Goal: Task Accomplishment & Management: Manage account settings

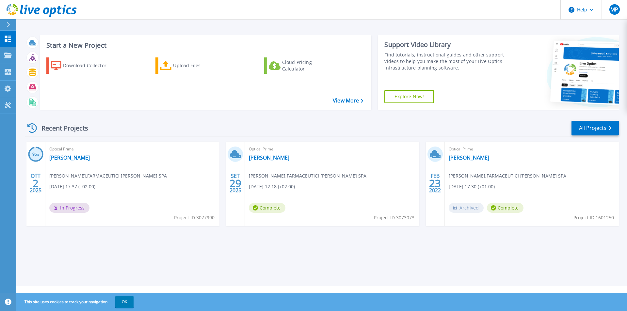
click at [314, 166] on div "Optical Prime Damor Massimo Pirozzi , FARMACEUTICI DAMOR SPA 09/29/2025, 12:18 …" at bounding box center [332, 184] width 174 height 85
click at [254, 158] on link "[PERSON_NAME]" at bounding box center [269, 157] width 40 height 7
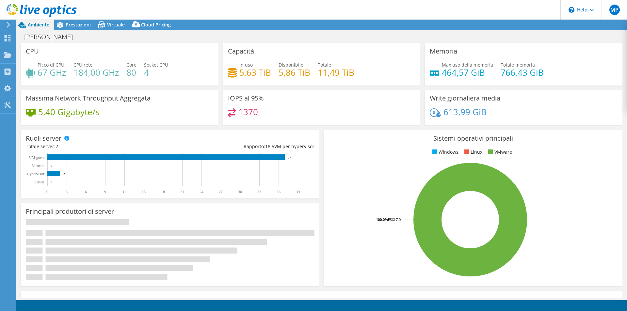
select select "USD"
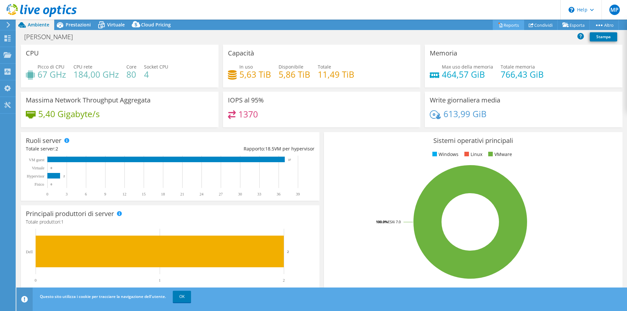
click at [508, 25] on link "Reports" at bounding box center [508, 25] width 31 height 10
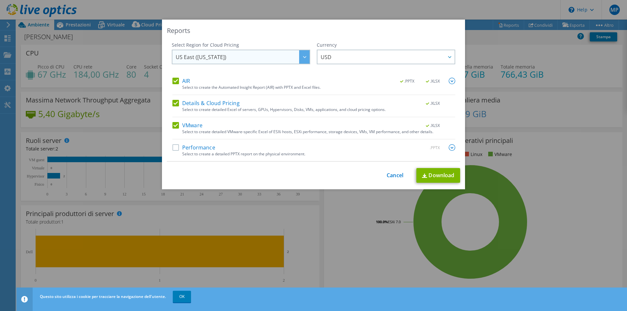
click at [303, 56] on icon at bounding box center [304, 57] width 3 height 2
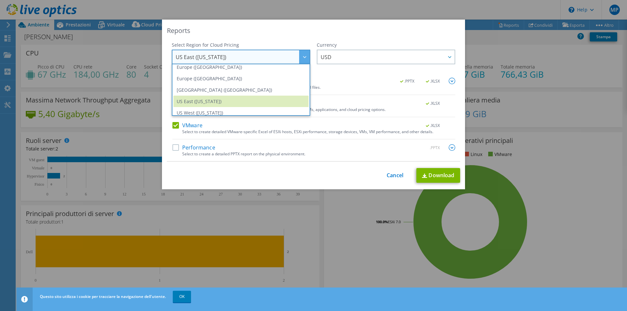
scroll to position [88, 0]
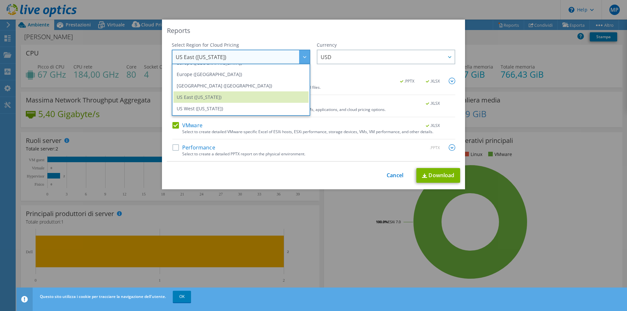
click at [393, 181] on div "This process may take a while, please wait... Cancel Download" at bounding box center [313, 175] width 293 height 15
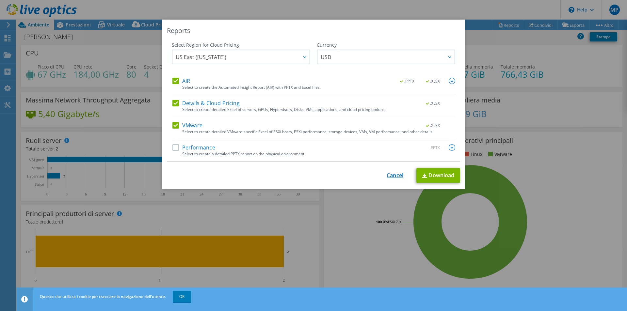
click at [394, 176] on link "Cancel" at bounding box center [395, 175] width 17 height 6
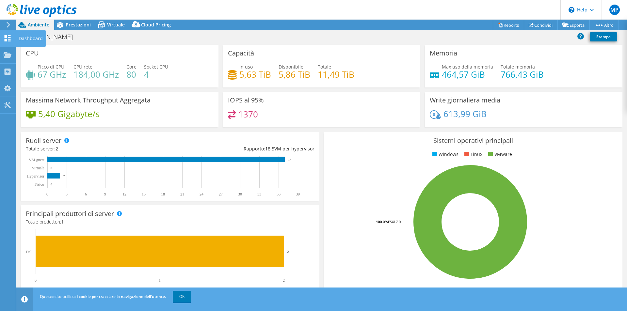
click at [27, 35] on div "Dashboard" at bounding box center [30, 38] width 31 height 16
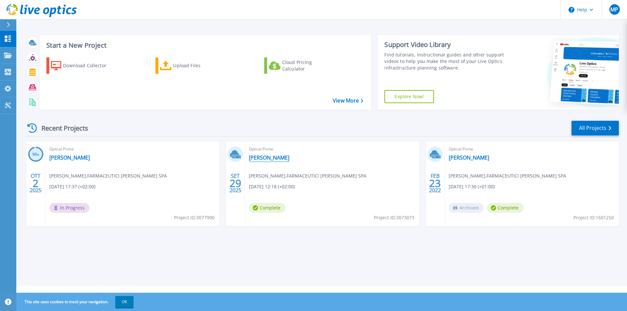
click at [256, 158] on link "[PERSON_NAME]" at bounding box center [269, 157] width 40 height 7
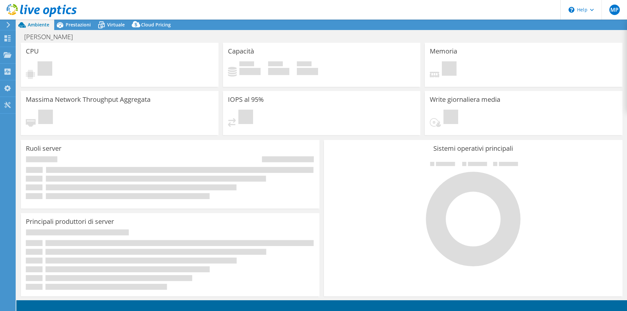
select select "USD"
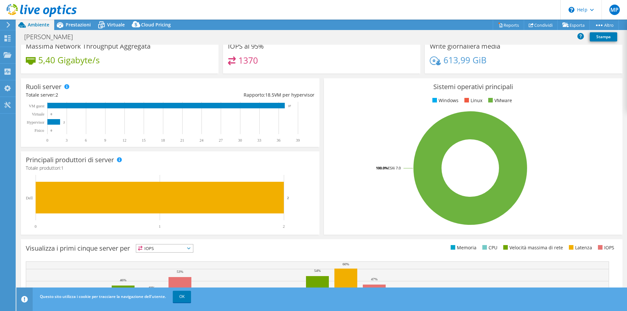
scroll to position [27, 0]
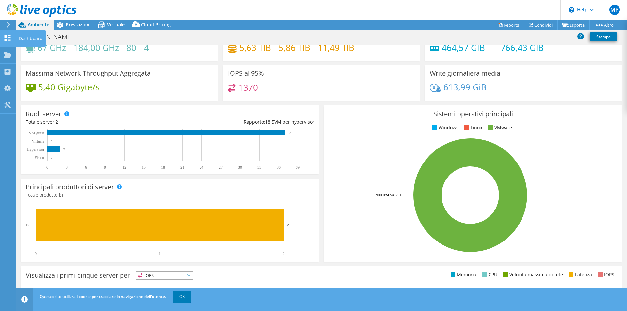
click at [8, 37] on icon at bounding box center [8, 38] width 8 height 6
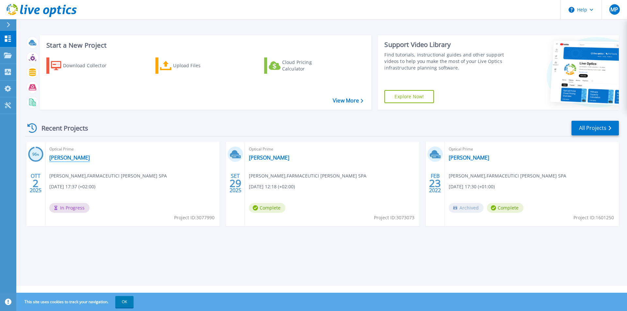
click at [57, 157] on link "[PERSON_NAME]" at bounding box center [69, 157] width 40 height 7
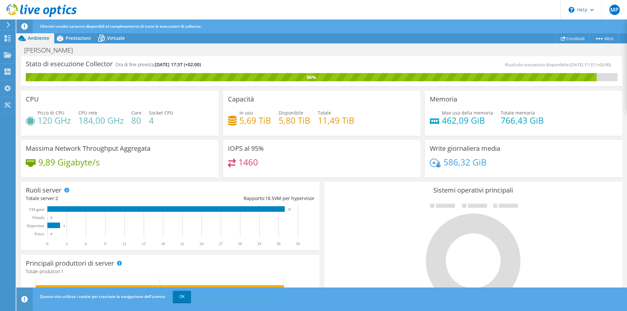
scroll to position [51, 0]
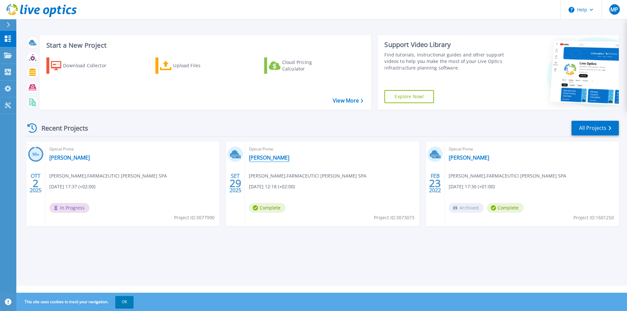
click at [255, 158] on link "[PERSON_NAME]" at bounding box center [269, 157] width 40 height 7
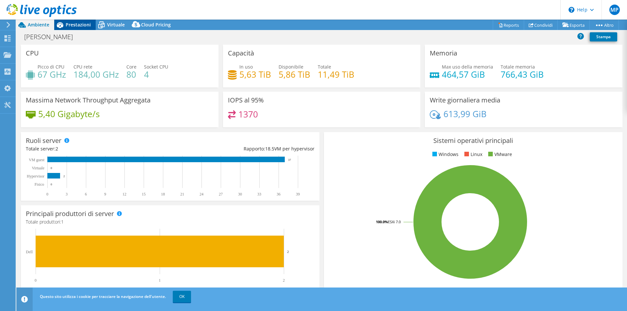
click at [79, 26] on span "Prestazioni" at bounding box center [78, 25] width 25 height 6
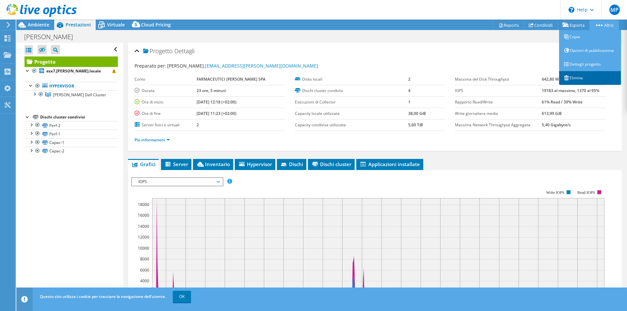
click at [591, 78] on link "Elimina" at bounding box center [590, 78] width 62 height 14
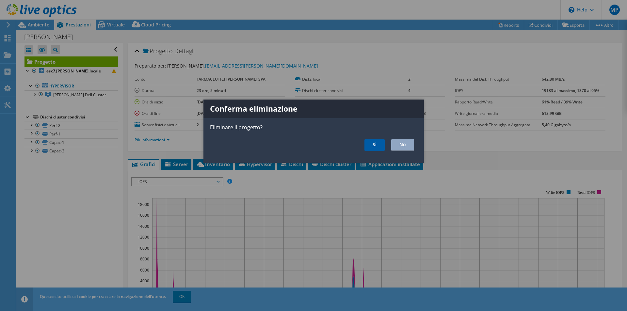
click at [370, 147] on link "Sì" at bounding box center [374, 145] width 20 height 12
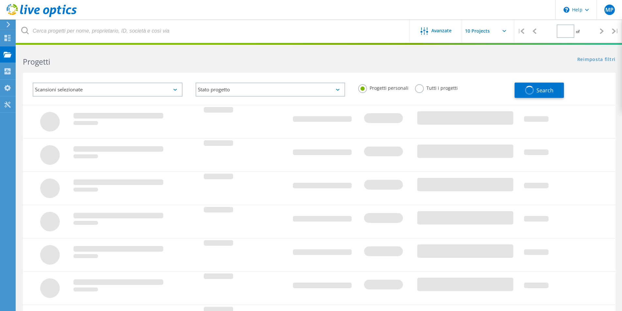
type input "1"
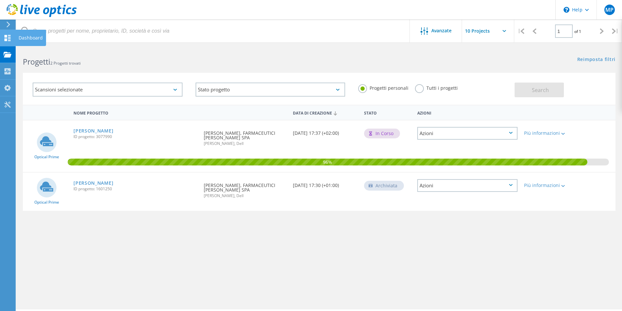
click at [7, 35] on use at bounding box center [8, 38] width 6 height 6
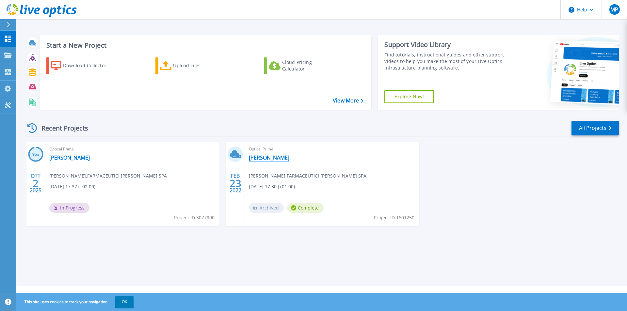
click at [259, 159] on link "[PERSON_NAME]" at bounding box center [269, 157] width 40 height 7
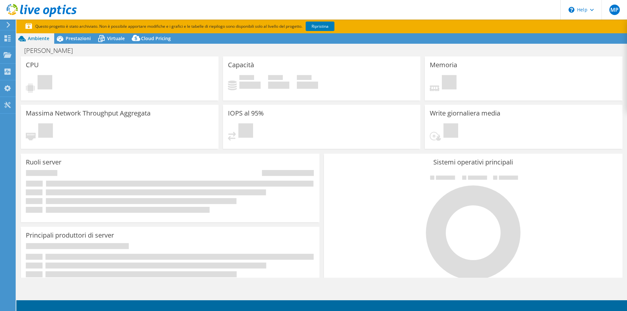
select select "USD"
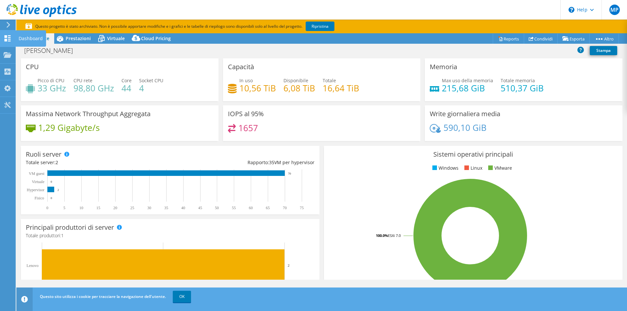
click at [8, 37] on icon at bounding box center [8, 38] width 8 height 6
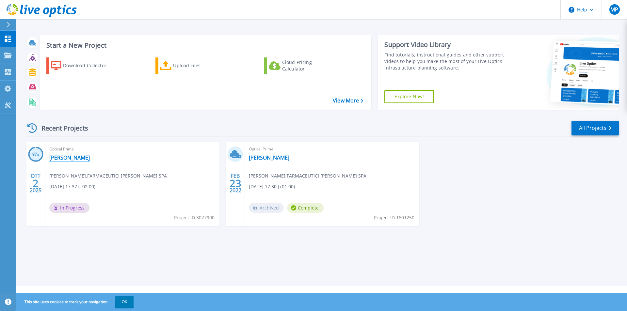
click at [50, 155] on link "Damor" at bounding box center [69, 157] width 40 height 7
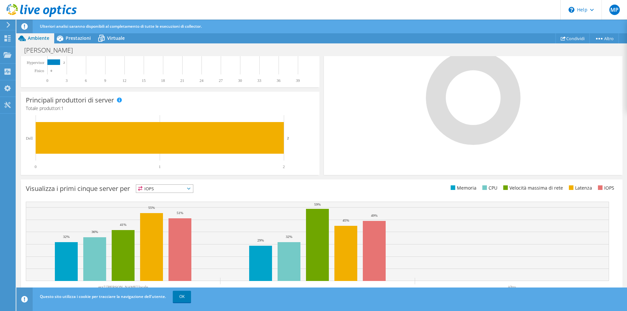
scroll to position [163, 0]
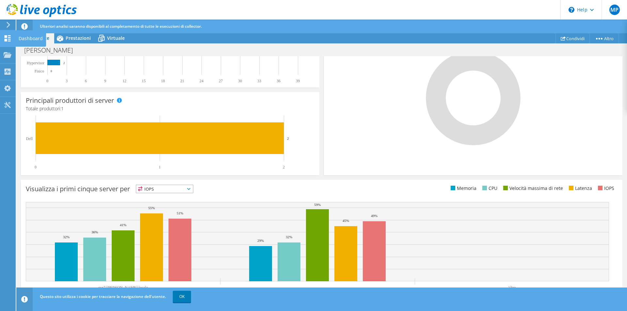
click at [7, 41] on use at bounding box center [8, 38] width 6 height 6
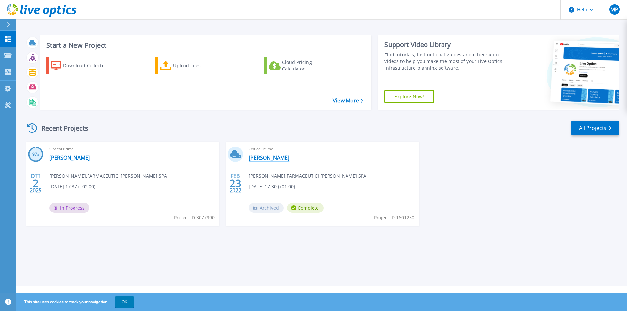
click at [255, 156] on link "[PERSON_NAME]" at bounding box center [269, 157] width 40 height 7
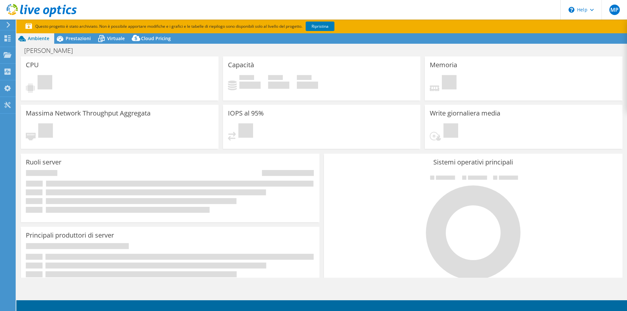
select select "USD"
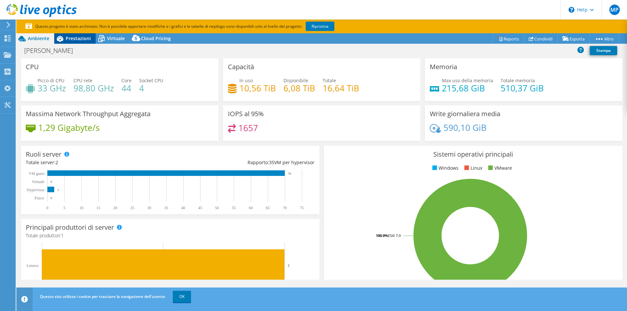
click at [78, 38] on span "Prestazioni" at bounding box center [78, 38] width 25 height 6
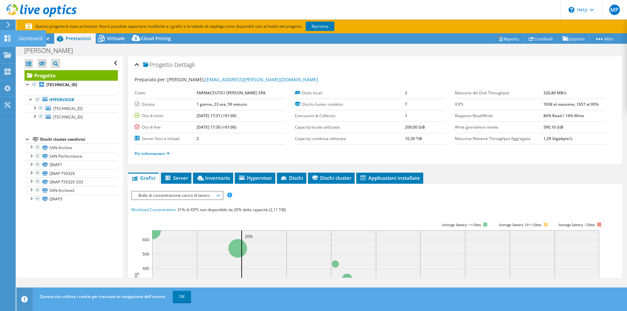
click at [8, 35] on use at bounding box center [8, 38] width 6 height 6
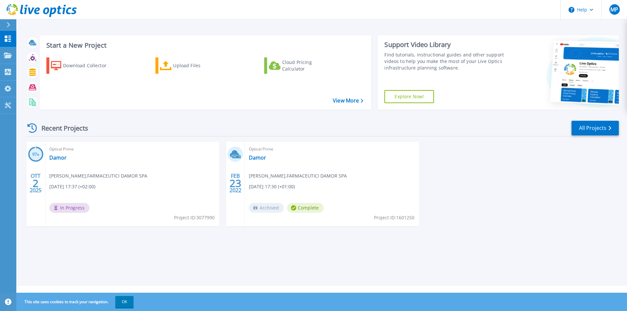
click at [468, 181] on div "97 % [DATE] Optical Prime Damor [PERSON_NAME] , FARMACEUTICI DAMOR SPA [DATE] 1…" at bounding box center [319, 191] width 599 height 98
click at [8, 39] on icon at bounding box center [8, 39] width 8 height 6
